Goal: Information Seeking & Learning: Learn about a topic

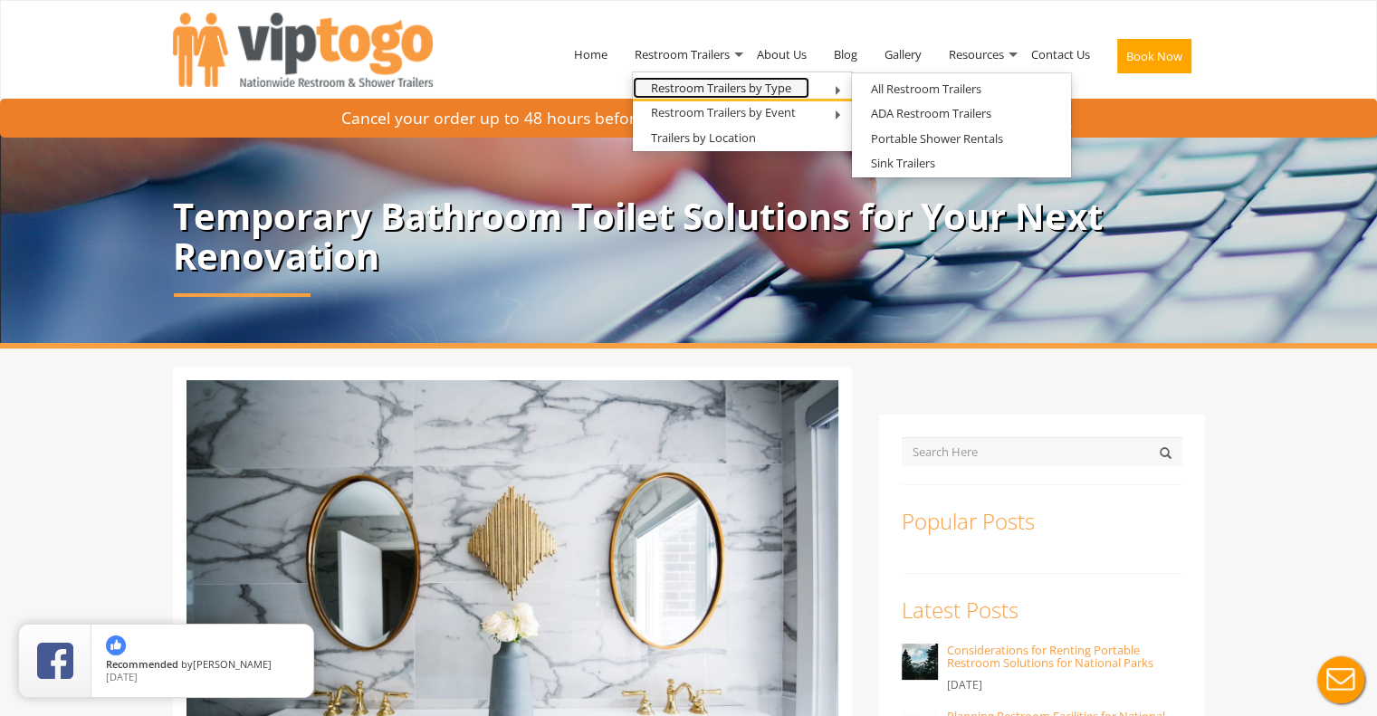
click at [769, 90] on link "Restroom Trailers by Type" at bounding box center [721, 88] width 177 height 23
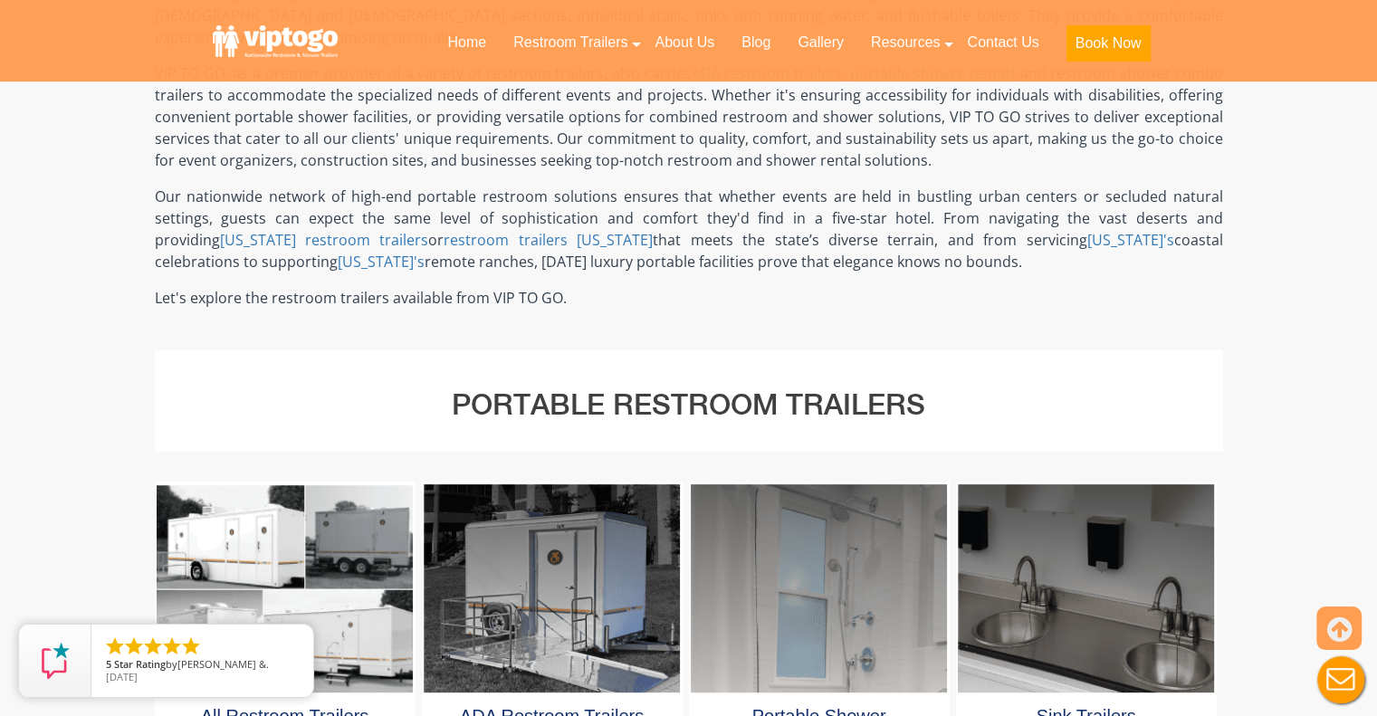
scroll to position [907, 0]
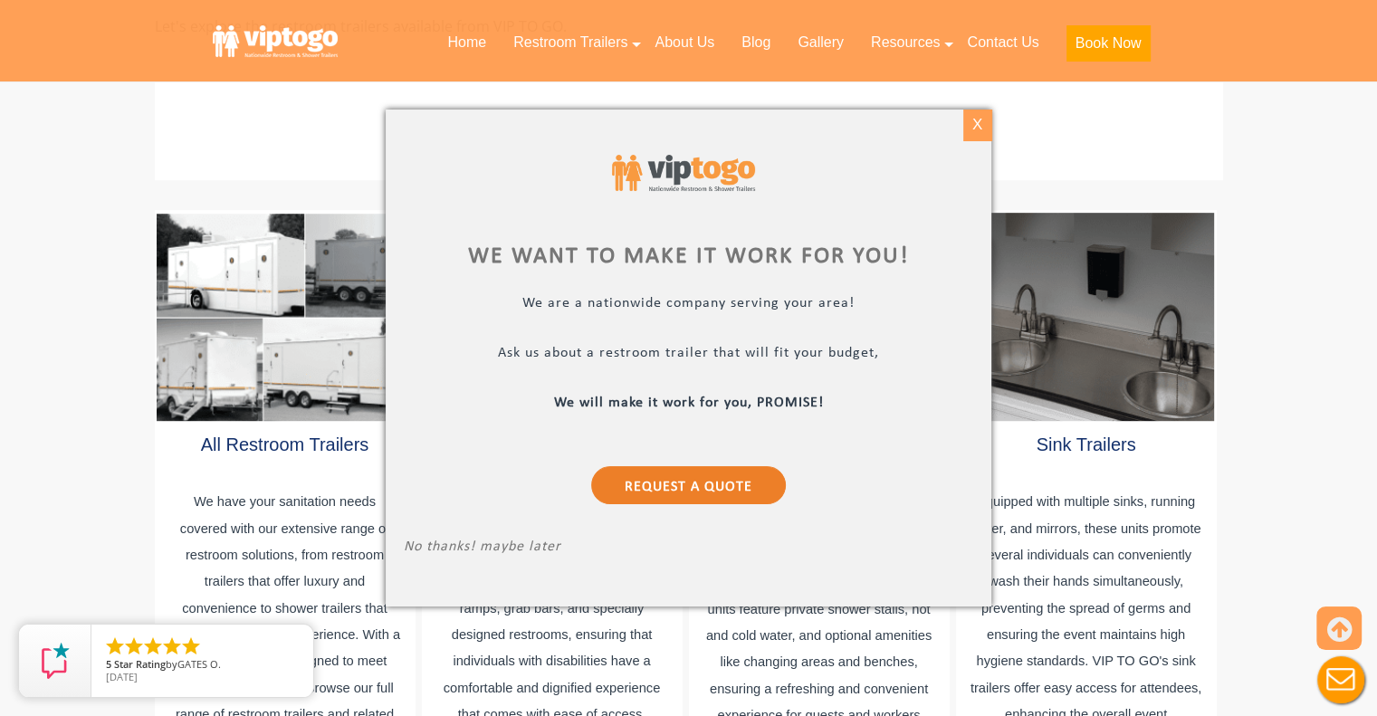
click at [970, 119] on div "X" at bounding box center [977, 125] width 28 height 31
